Goal: Task Accomplishment & Management: Use online tool/utility

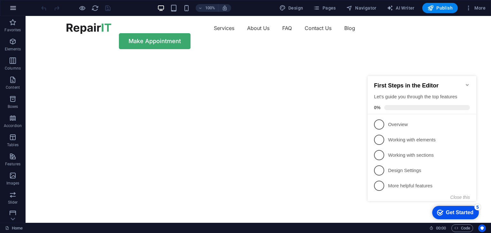
click at [13, 6] on icon "button" at bounding box center [13, 8] width 8 height 8
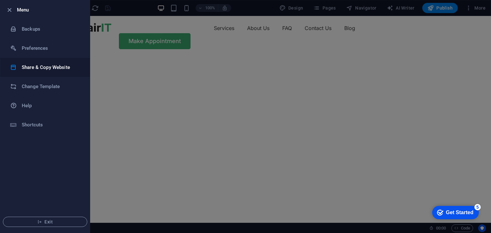
click at [57, 66] on h6 "Share & Copy Website" at bounding box center [51, 68] width 59 height 8
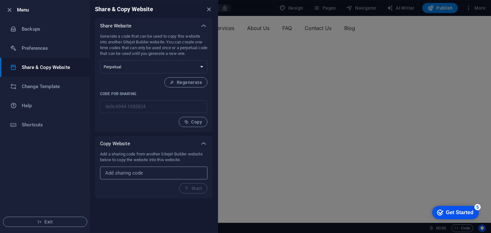
click at [41, 50] on h6 "Preferences" at bounding box center [51, 48] width 59 height 8
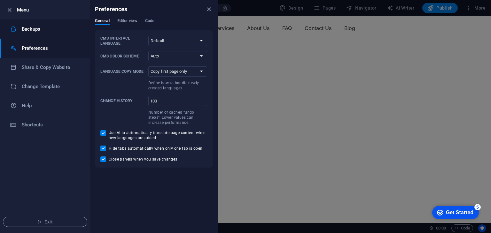
click at [0, 0] on li "Backups" at bounding box center [0, 0] width 0 height 0
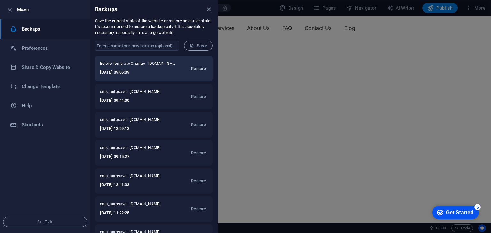
click at [199, 67] on span "Restore" at bounding box center [198, 69] width 15 height 8
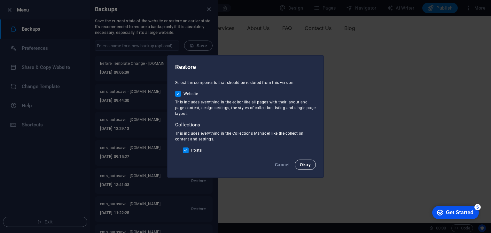
click at [306, 164] on span "Okay" at bounding box center [305, 164] width 11 height 5
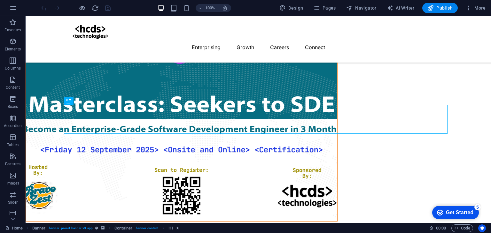
scroll to position [193, 0]
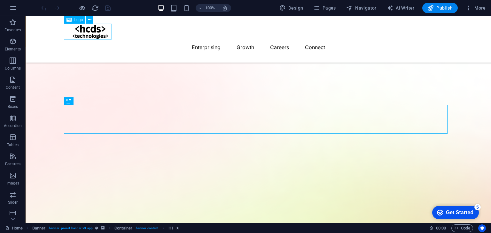
click at [89, 37] on div at bounding box center [257, 32] width 383 height 16
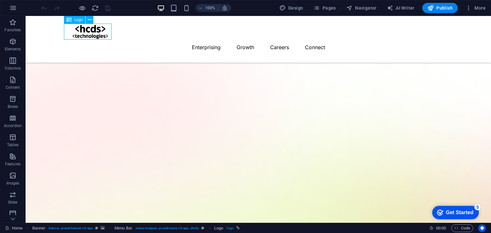
click at [89, 37] on div at bounding box center [257, 32] width 383 height 16
select select "px"
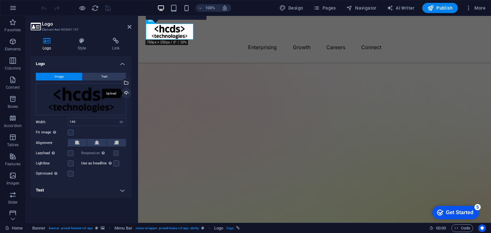
click at [125, 92] on div "Upload" at bounding box center [126, 94] width 10 height 10
click at [169, 33] on div at bounding box center [314, 32] width 337 height 16
click at [126, 93] on div "Upload" at bounding box center [126, 94] width 10 height 10
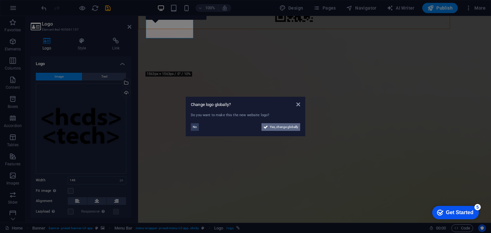
click at [289, 127] on span "Yes, change globally" at bounding box center [284, 127] width 28 height 8
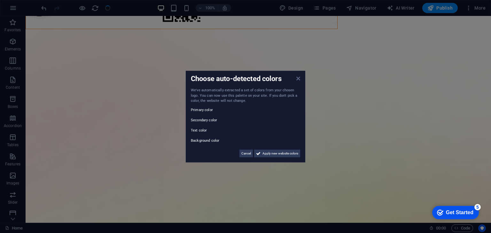
click at [298, 78] on icon at bounding box center [298, 78] width 4 height 5
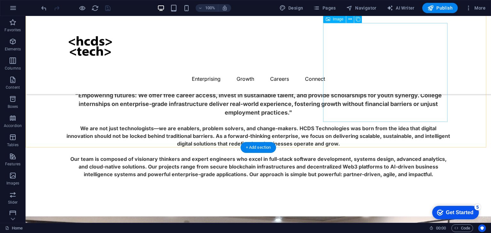
scroll to position [2907, 0]
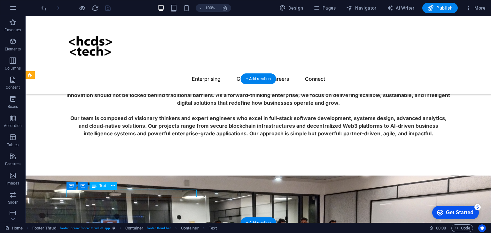
scroll to position [2977, 0]
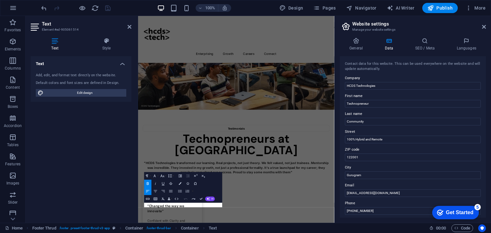
scroll to position [2849, 0]
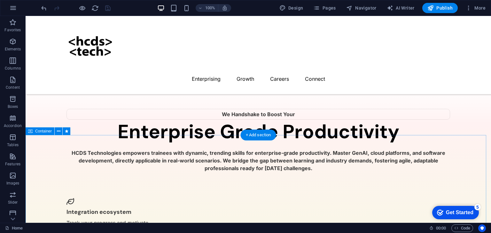
scroll to position [2336, 0]
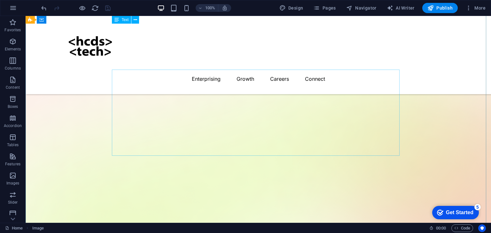
scroll to position [253, 0]
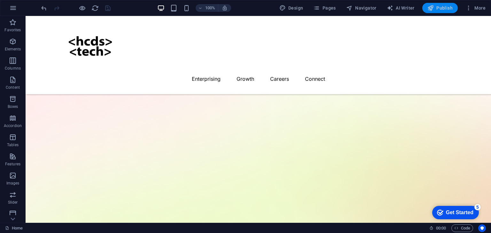
click at [440, 13] on button "Publish" at bounding box center [439, 8] width 35 height 10
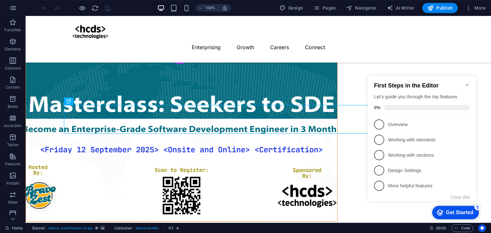
scroll to position [193, 0]
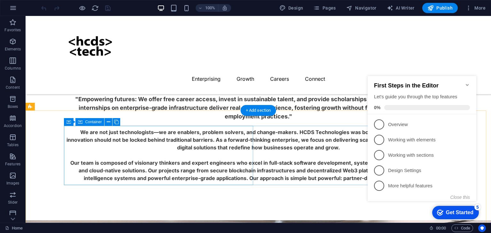
scroll to position [2875, 0]
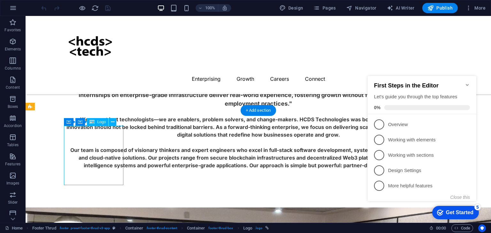
select select "px"
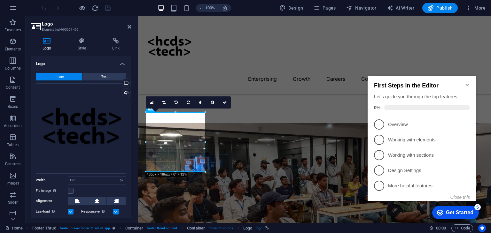
scroll to position [2958, 0]
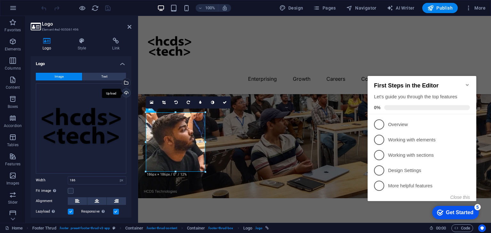
click at [125, 94] on div "Upload" at bounding box center [126, 94] width 10 height 10
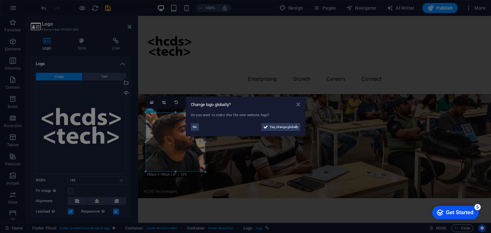
click at [299, 105] on icon at bounding box center [298, 104] width 4 height 5
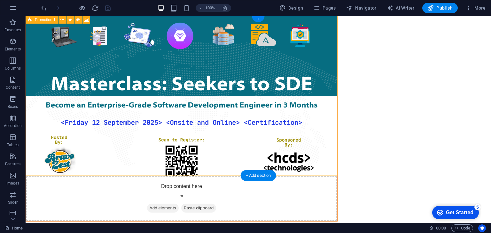
click at [196, 176] on div "Drop content here or Add elements Paste clipboard" at bounding box center [181, 198] width 311 height 45
select select "px"
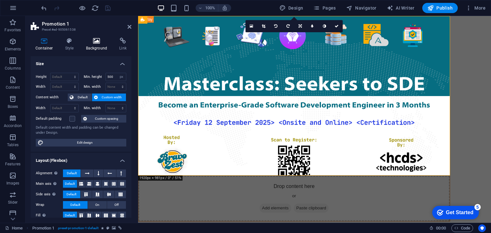
click at [98, 42] on icon at bounding box center [96, 41] width 31 height 6
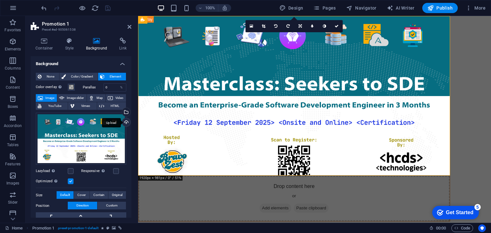
click at [126, 122] on div "Upload" at bounding box center [126, 123] width 10 height 10
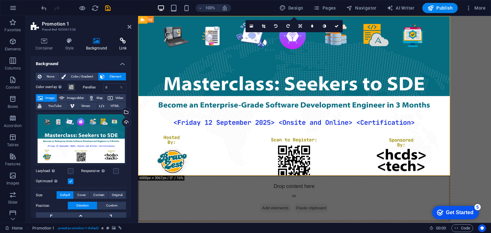
click at [122, 44] on icon at bounding box center [122, 41] width 17 height 6
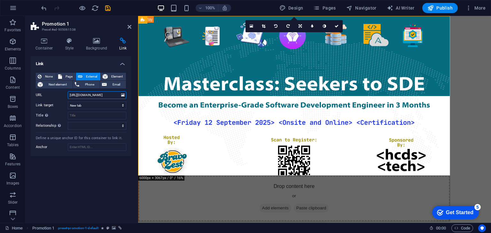
click at [87, 95] on input "https://unstop.com/workshops-webinars/masterclass-seekers-to-sde-become-an-ente…" at bounding box center [97, 95] width 58 height 8
paste input "https://unstop.com/workshops-webinars/masterclass-seekers-to-sde-become-an-ente…"
type input "https://unstop.com/workshops-webinars/masterclass-seekers-to-sde-become-an-ente…"
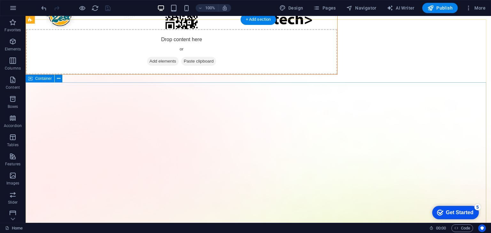
scroll to position [146, 0]
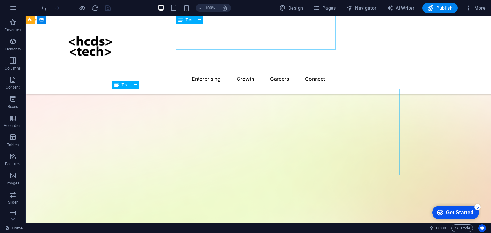
scroll to position [289, 0]
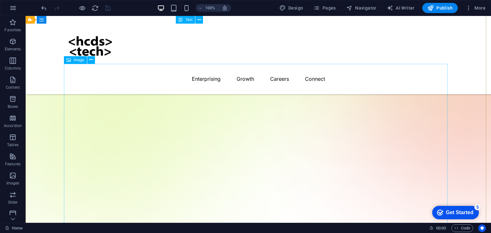
scroll to position [411, 0]
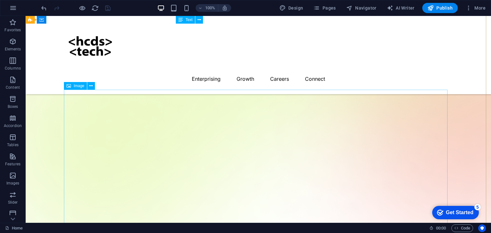
select select "%"
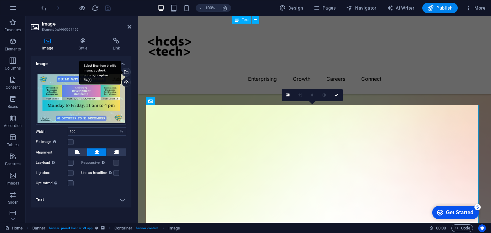
click at [127, 72] on div "Select files from the file manager, stock photos, or upload file(s)" at bounding box center [126, 73] width 10 height 10
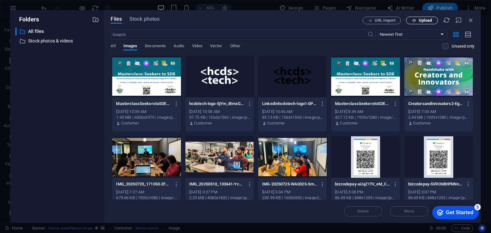
click at [418, 19] on span "Upload" at bounding box center [422, 21] width 26 height 4
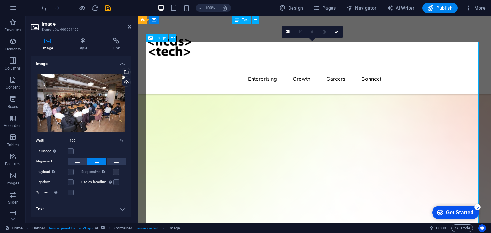
scroll to position [469, 0]
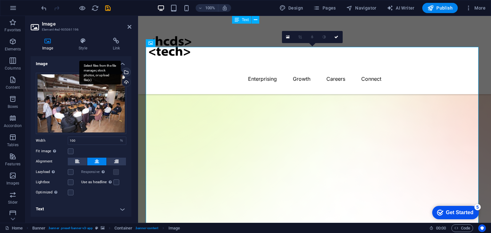
click at [126, 73] on div "Select files from the file manager, stock photos, or upload file(s)" at bounding box center [126, 73] width 10 height 10
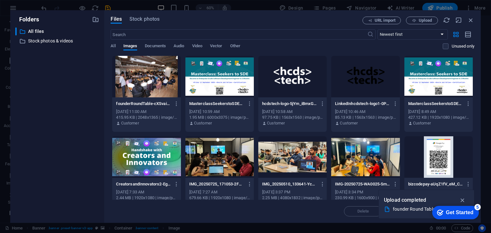
click at [224, 163] on div at bounding box center [219, 157] width 68 height 42
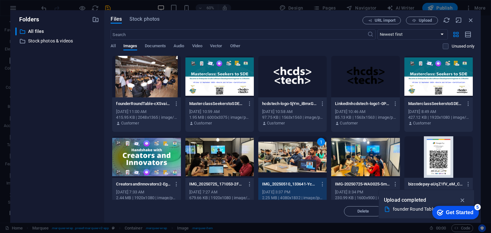
scroll to position [688, 0]
click at [415, 21] on icon "button" at bounding box center [414, 21] width 4 height 4
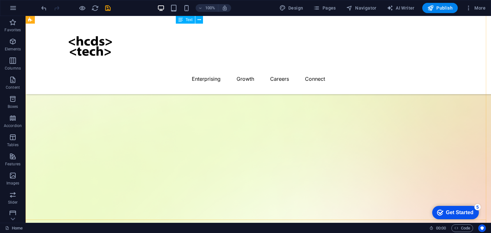
scroll to position [609, 0]
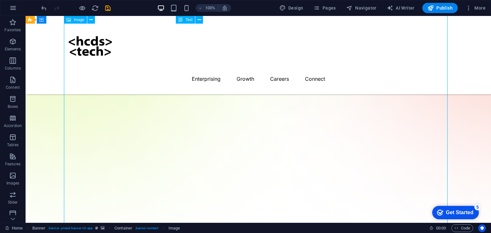
select select "%"
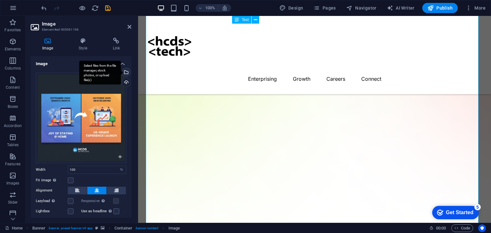
click at [125, 71] on div "Select files from the file manager, stock photos, or upload file(s)" at bounding box center [126, 73] width 10 height 10
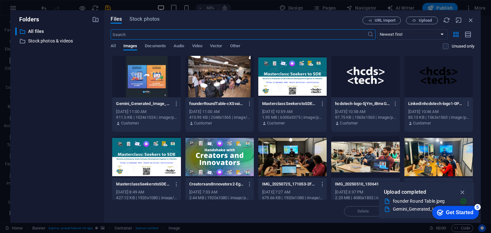
click at [219, 155] on div at bounding box center [219, 157] width 68 height 42
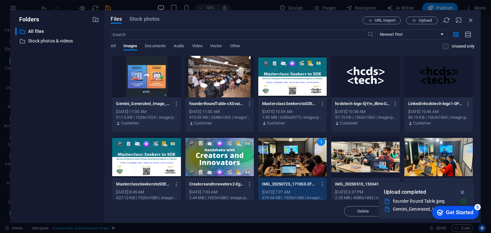
scroll to position [989, 0]
click at [288, 166] on div "1" at bounding box center [292, 157] width 68 height 42
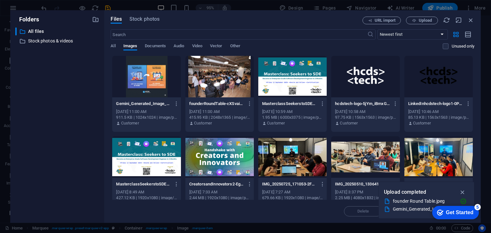
click at [288, 166] on div at bounding box center [292, 157] width 68 height 42
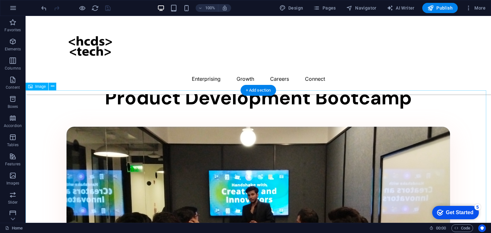
scroll to position [981, 0]
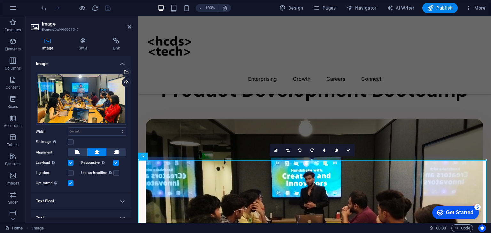
scroll to position [1048, 0]
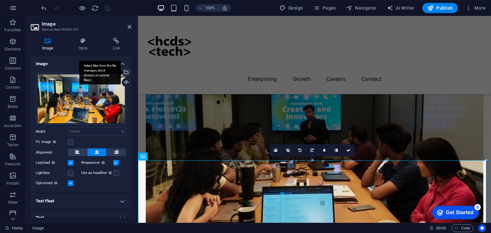
click at [125, 73] on div "Select files from the file manager, stock photos, or upload file(s)" at bounding box center [126, 73] width 10 height 10
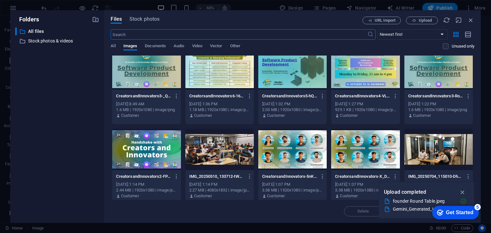
scroll to position [456, 0]
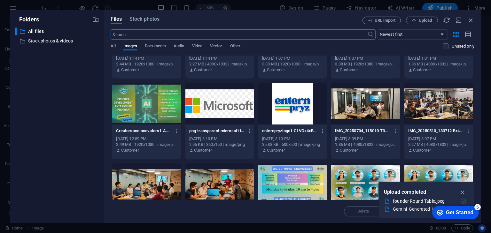
click at [461, 130] on p "IMG_20250510_133712-Br43smri-3ZrwJg-1JvhHA.jpg" at bounding box center [435, 131] width 55 height 6
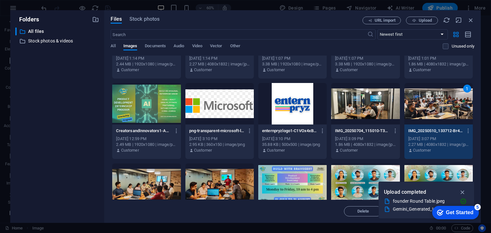
click at [226, 184] on div at bounding box center [219, 185] width 68 height 42
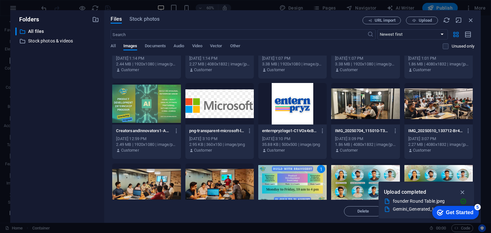
scroll to position [1391, 0]
click at [141, 183] on div at bounding box center [146, 185] width 68 height 42
click at [141, 183] on div "1" at bounding box center [146, 185] width 68 height 42
click at [141, 183] on div at bounding box center [146, 185] width 68 height 42
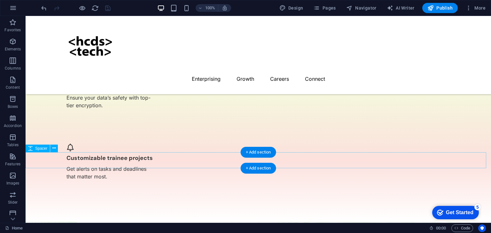
scroll to position [2545, 0]
